Goal: Check status: Check status

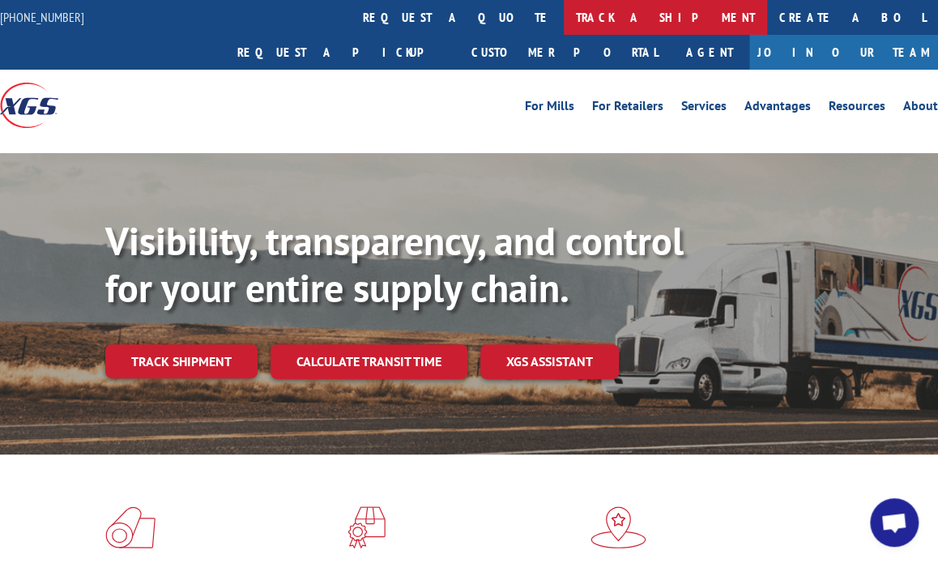
click at [564, 25] on link "track a shipment" at bounding box center [665, 17] width 203 height 35
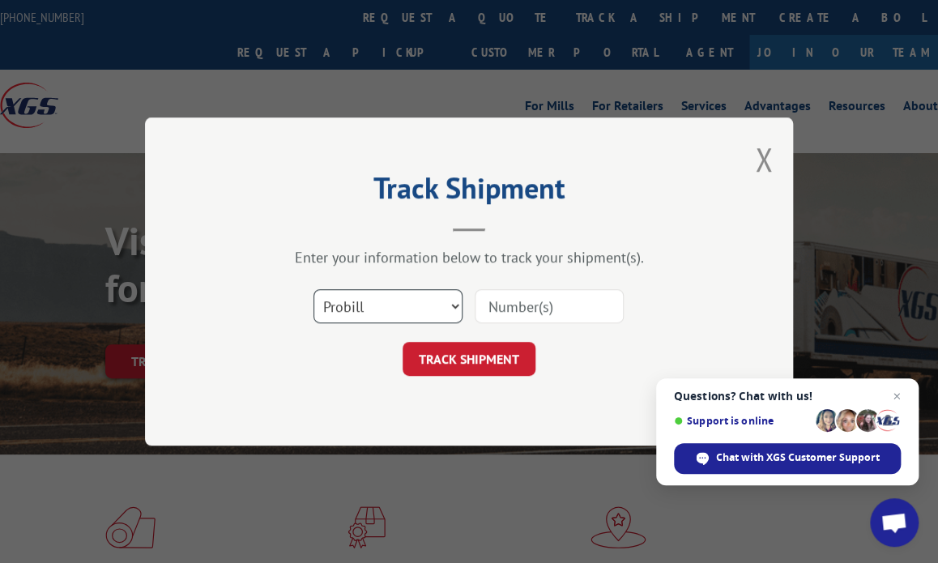
click at [372, 313] on select "Select category... Probill BOL PO" at bounding box center [388, 306] width 149 height 34
select select "po"
click at [314, 289] on select "Select category... Probill BOL PO" at bounding box center [388, 306] width 149 height 34
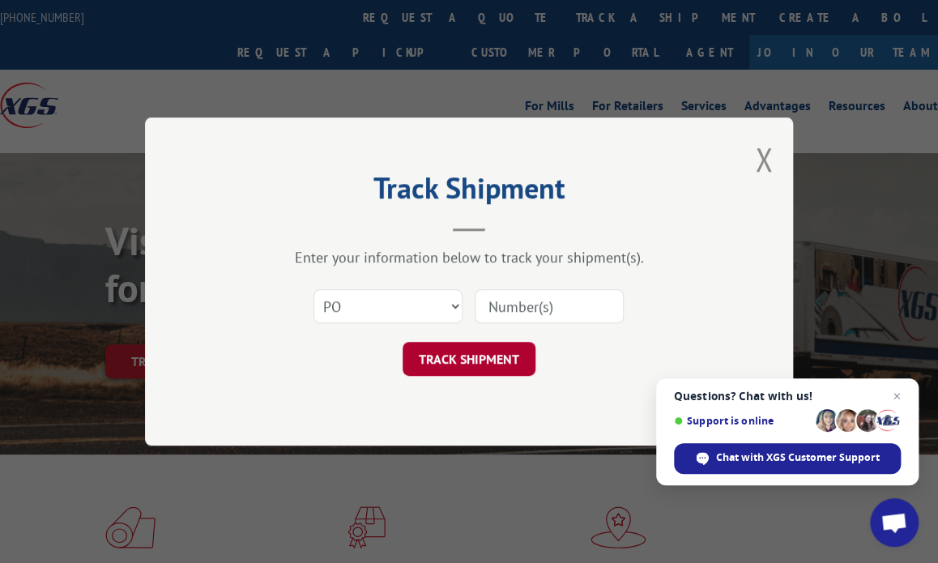
click at [432, 366] on button "TRACK SHIPMENT" at bounding box center [469, 359] width 133 height 34
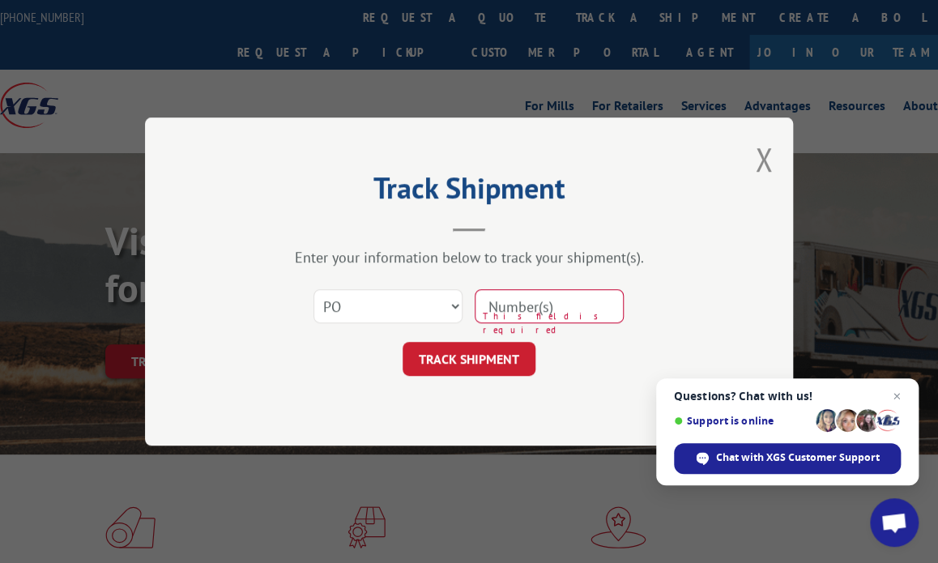
click at [509, 314] on input at bounding box center [549, 306] width 149 height 34
type input "41491848"
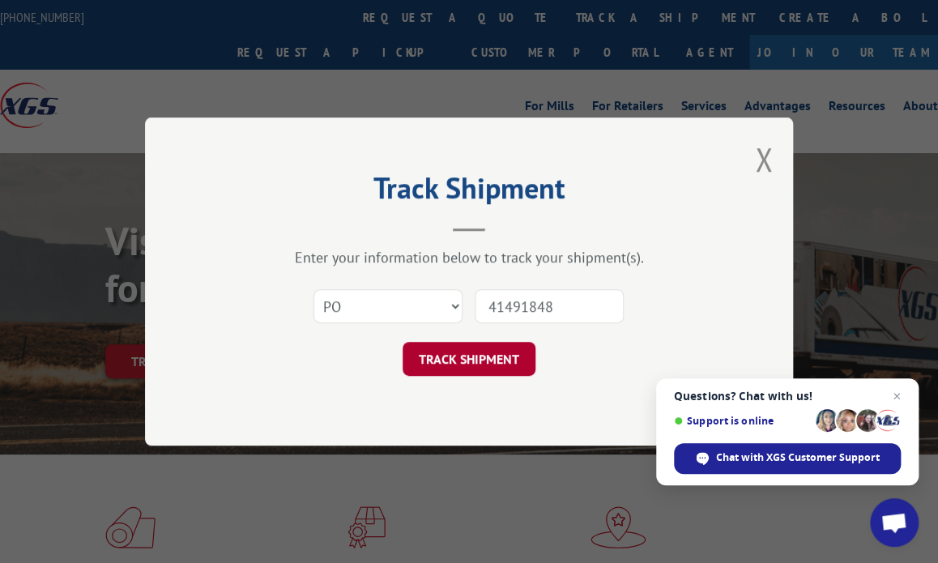
click at [501, 355] on button "TRACK SHIPMENT" at bounding box center [469, 359] width 133 height 34
